Goal: Navigation & Orientation: Understand site structure

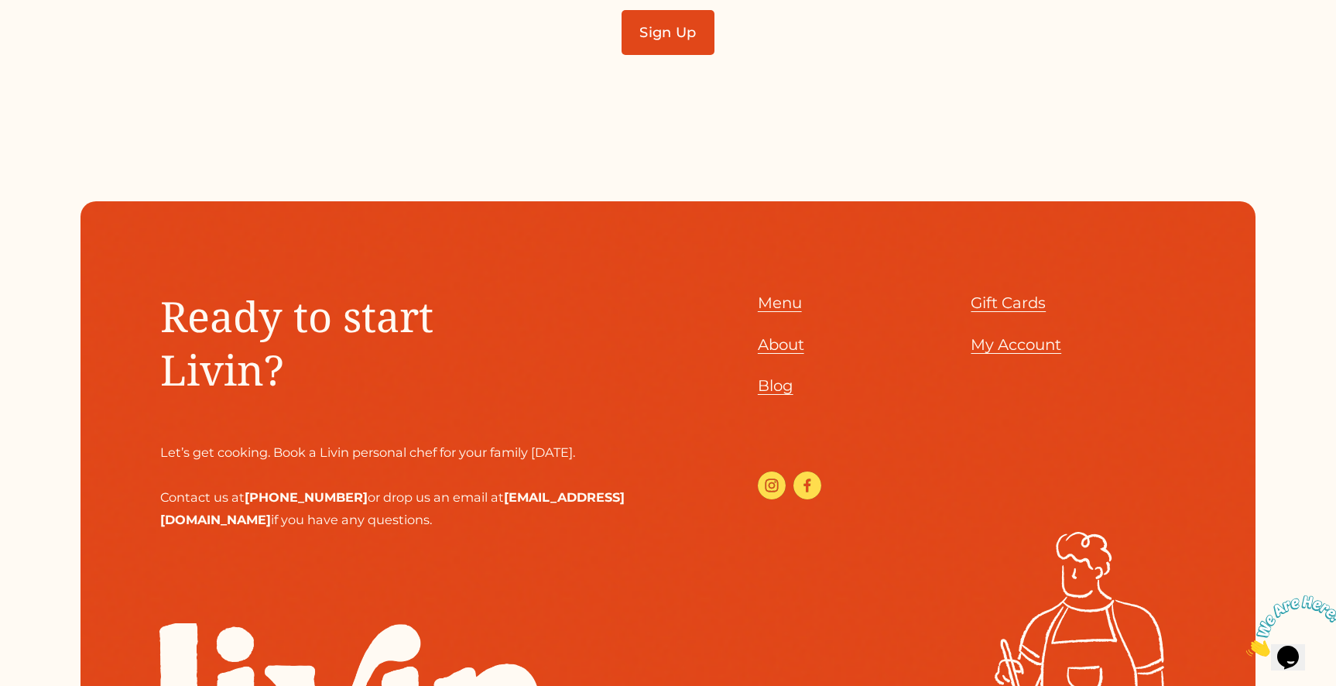
scroll to position [5322, 0]
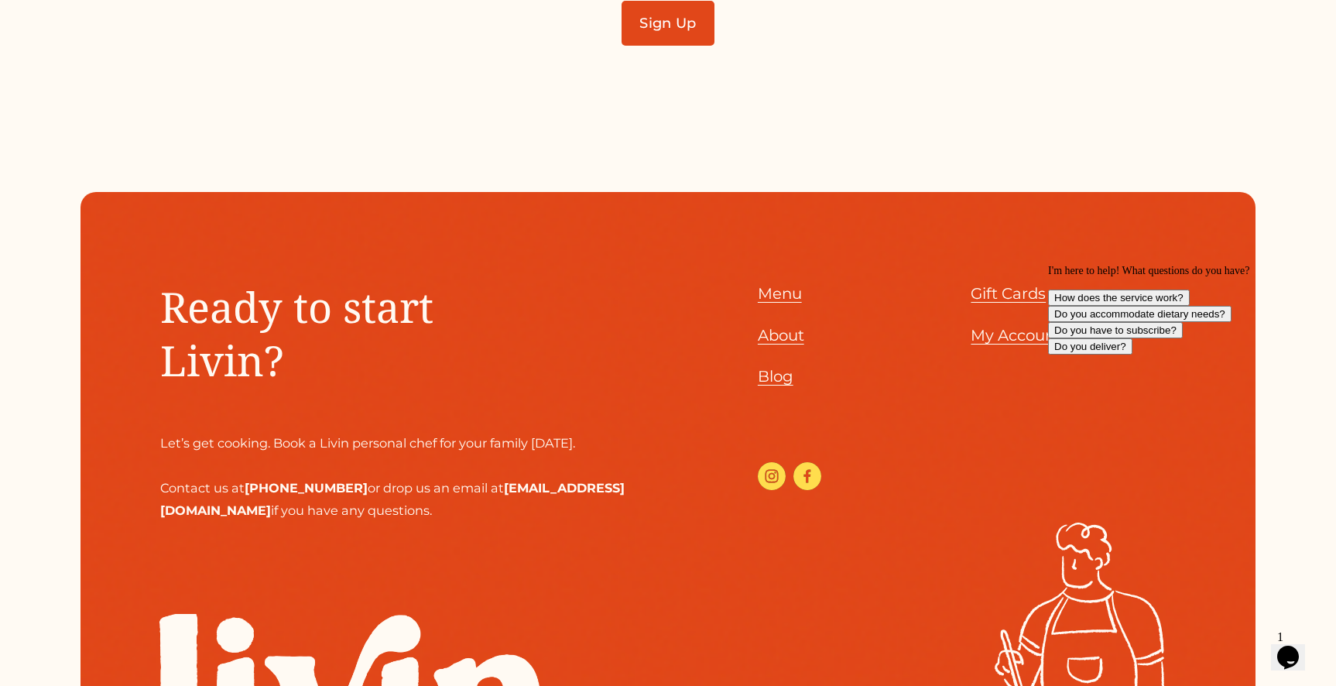
click at [776, 337] on span "About" at bounding box center [781, 335] width 46 height 19
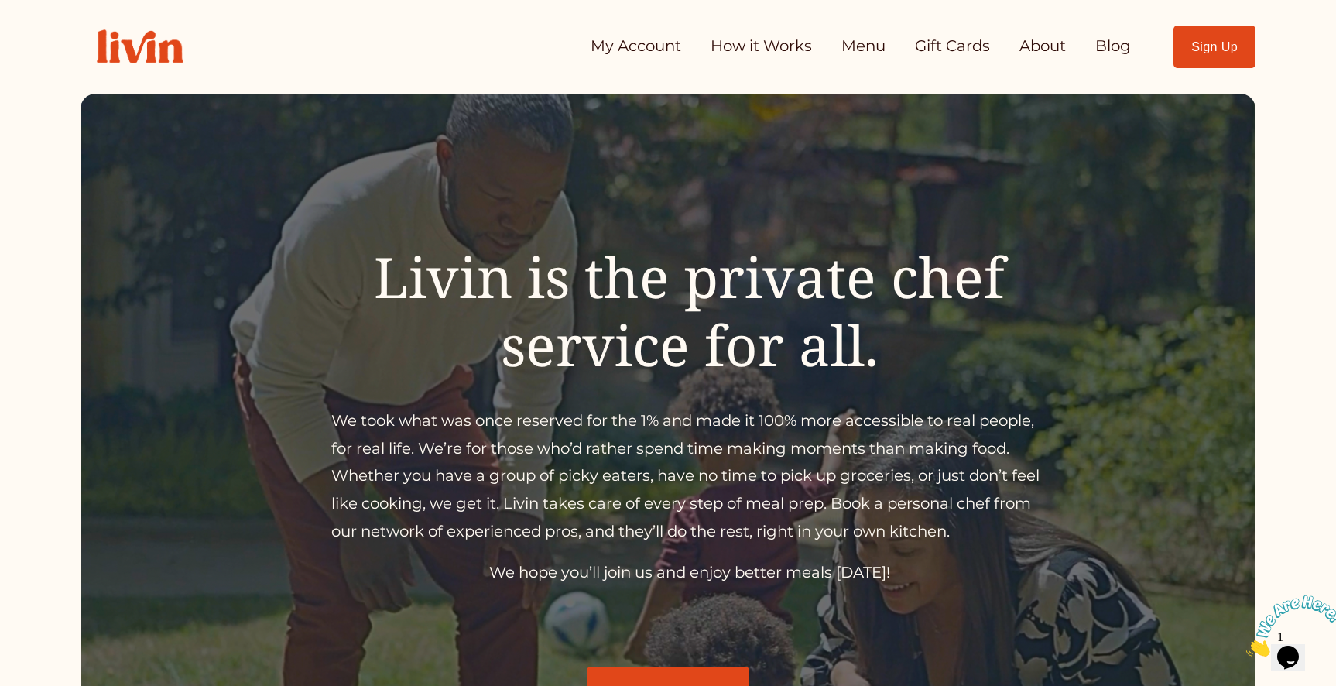
click at [769, 49] on link "How it Works" at bounding box center [761, 46] width 101 height 31
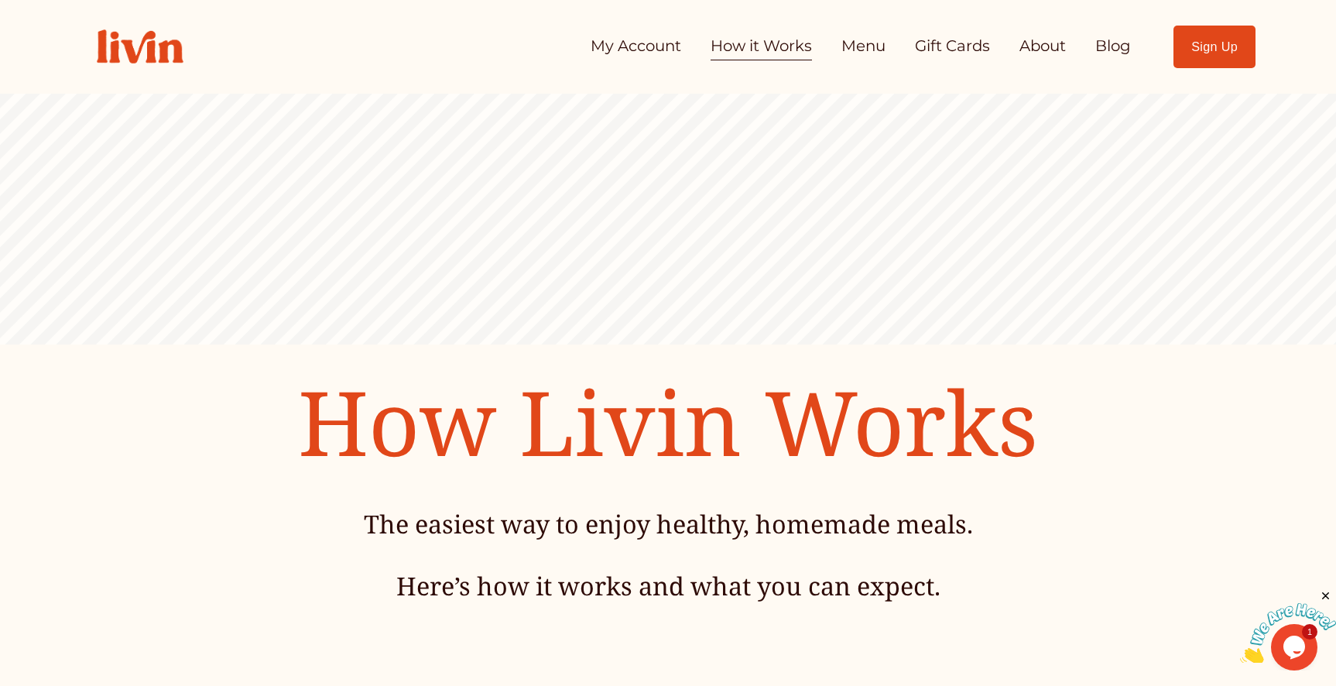
click at [1035, 49] on link "About" at bounding box center [1042, 46] width 46 height 31
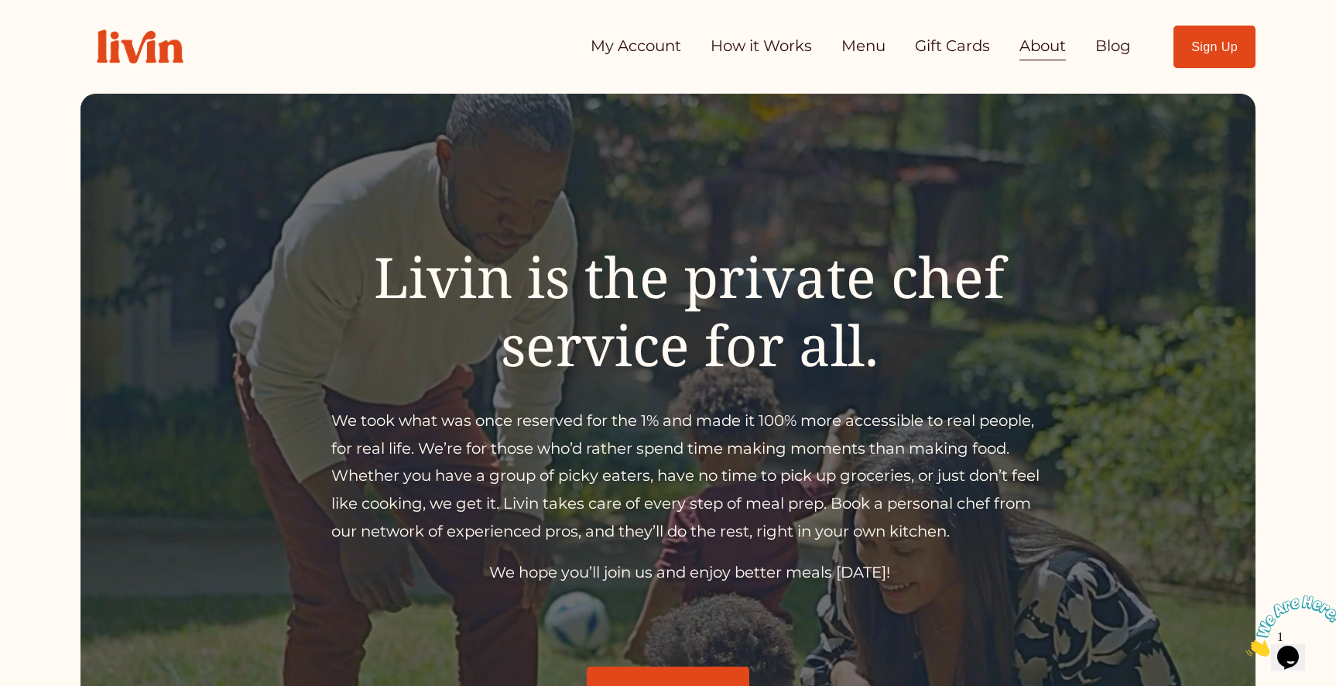
click at [616, 44] on link "My Account" at bounding box center [636, 46] width 91 height 31
click at [731, 43] on link "How it Works" at bounding box center [761, 46] width 101 height 31
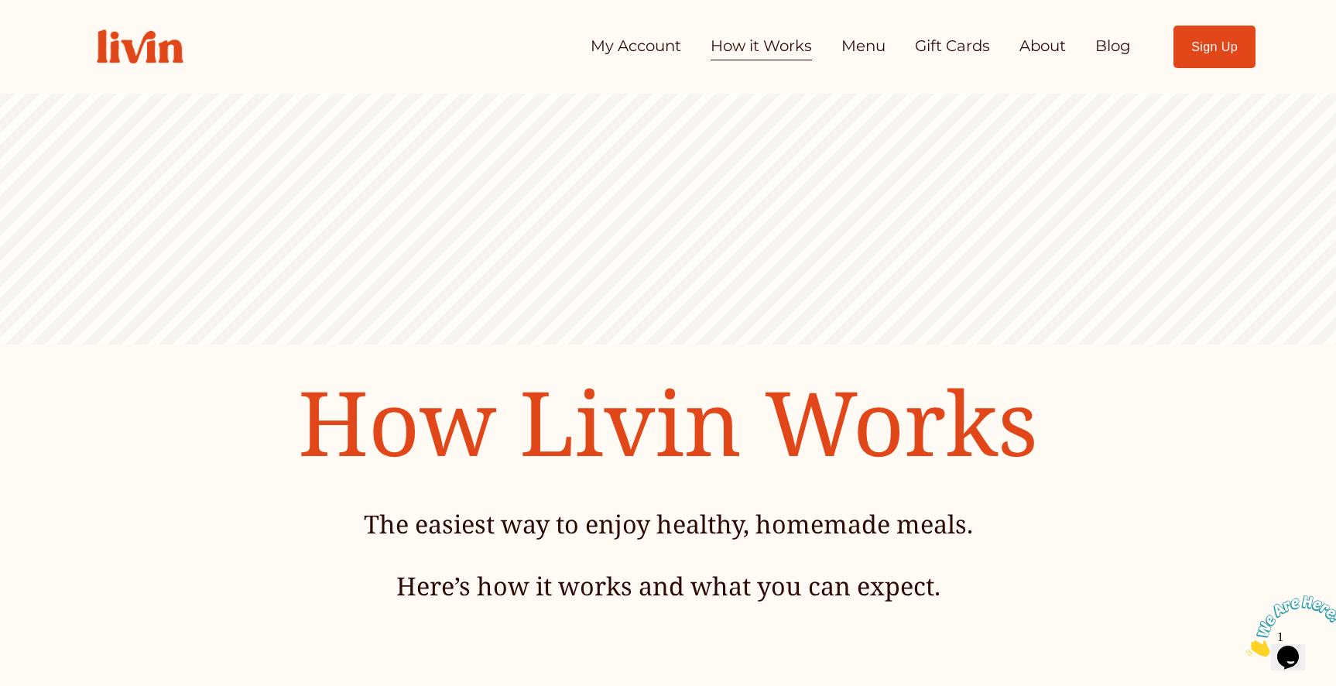
click at [861, 44] on link "Menu" at bounding box center [863, 46] width 44 height 31
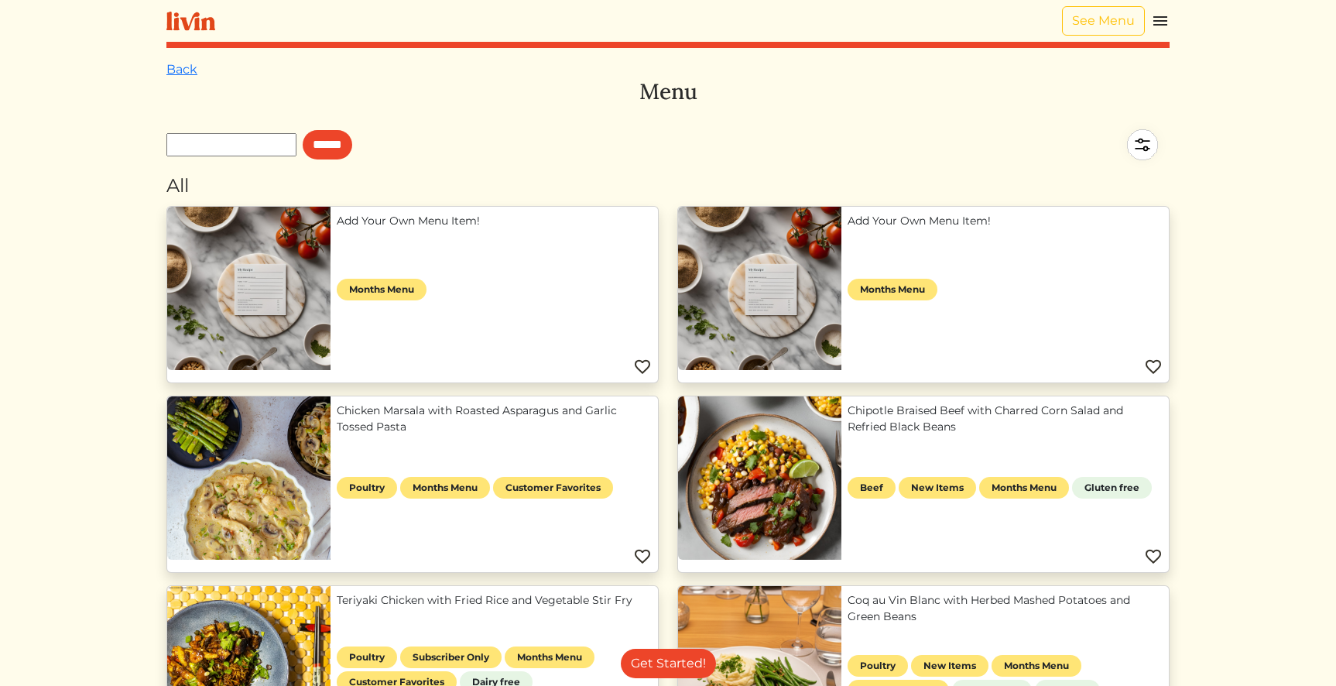
click at [1163, 24] on img at bounding box center [1160, 21] width 19 height 19
click at [886, 98] on div at bounding box center [668, 343] width 1336 height 686
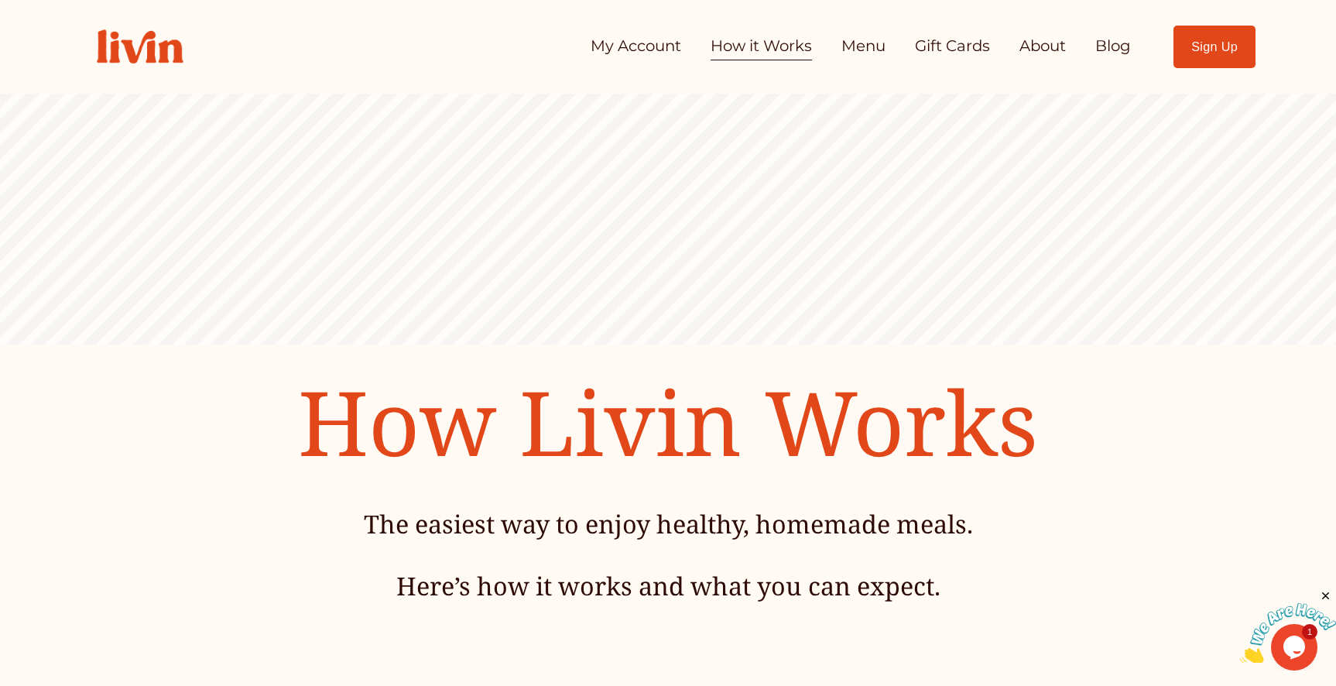
click at [629, 43] on link "My Account" at bounding box center [636, 46] width 91 height 31
click at [862, 47] on link "Menu" at bounding box center [863, 46] width 44 height 31
click at [957, 49] on link "Gift Cards" at bounding box center [952, 46] width 75 height 31
click at [1046, 44] on link "About" at bounding box center [1042, 46] width 46 height 31
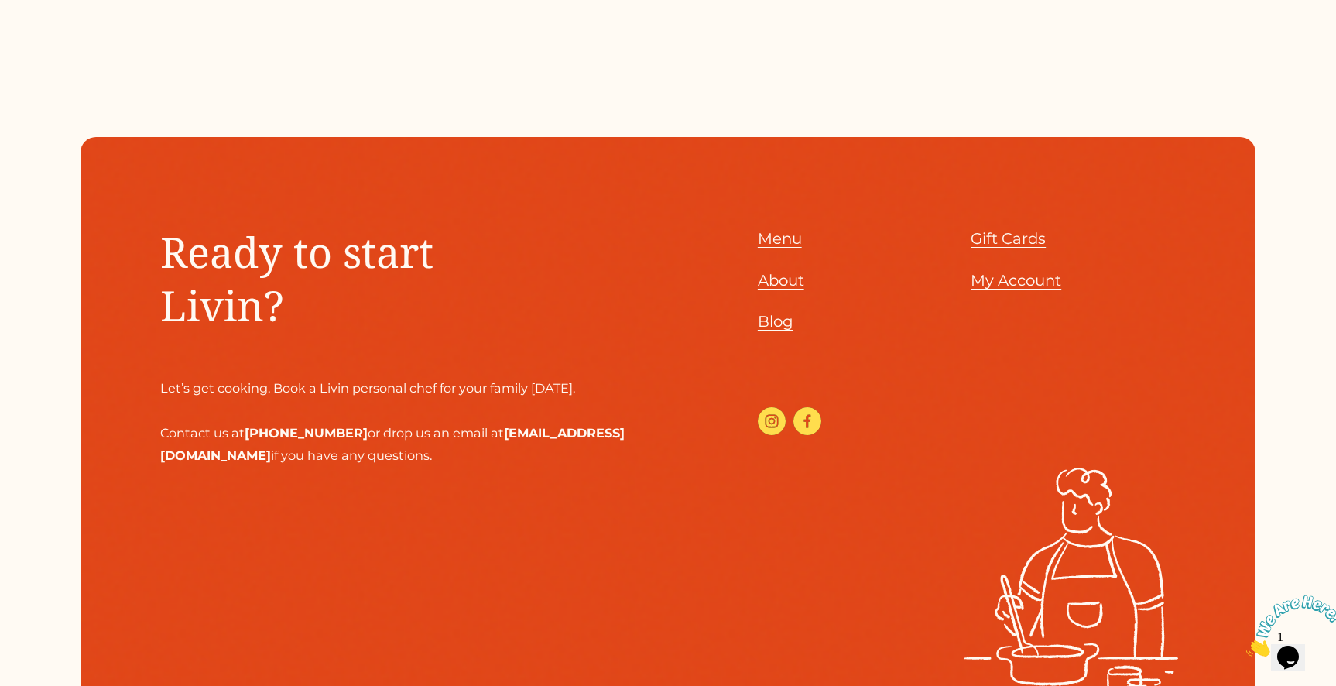
scroll to position [1819, 0]
